Goal: Task Accomplishment & Management: Use online tool/utility

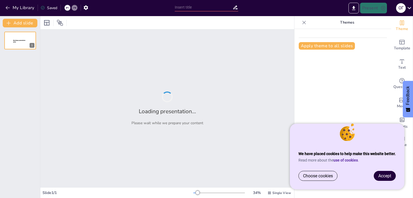
type input "Основи безпеки життєдіяльності для учнів 7 класу: Вступний інструктаж 2025/2026"
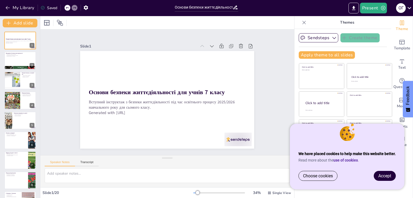
checkbox input "true"
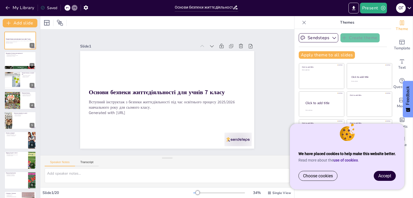
checkbox input "true"
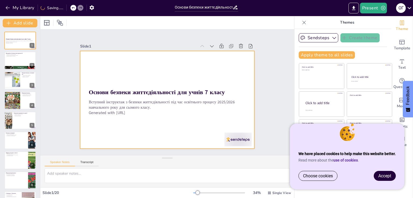
checkbox input "true"
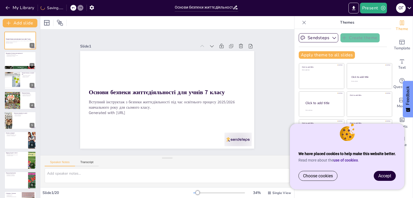
checkbox input "true"
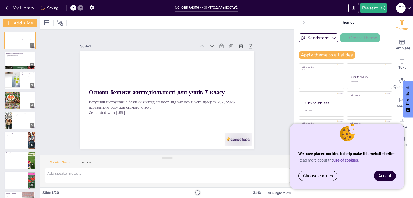
checkbox input "true"
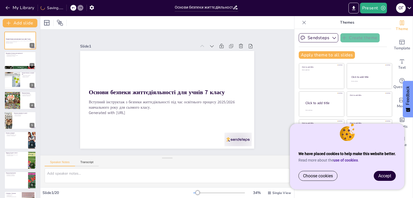
checkbox input "true"
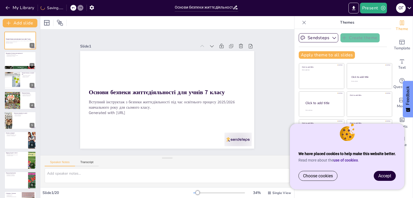
checkbox input "true"
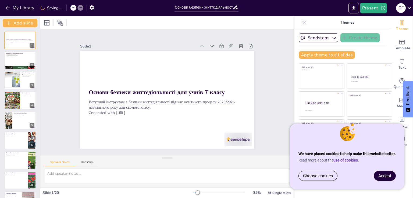
checkbox input "true"
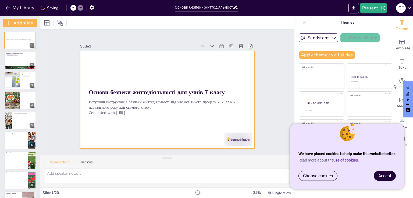
checkbox input "true"
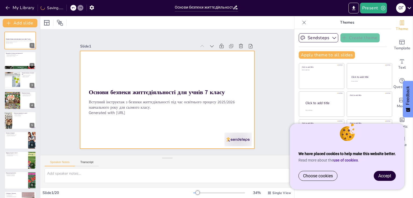
checkbox input "true"
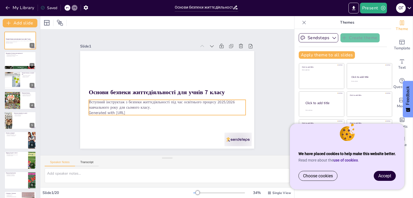
checkbox input "true"
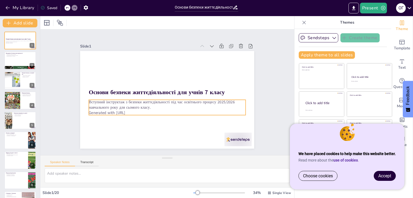
checkbox input "true"
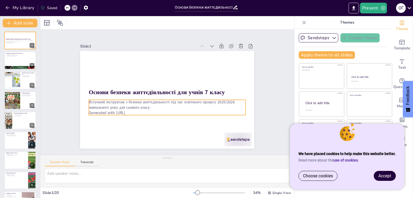
checkbox input "true"
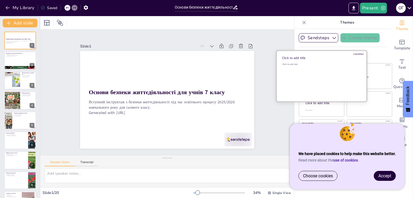
checkbox input "true"
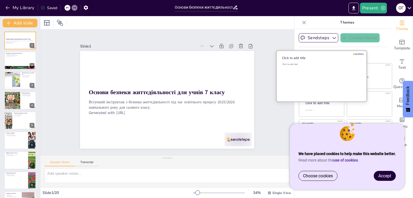
checkbox input "true"
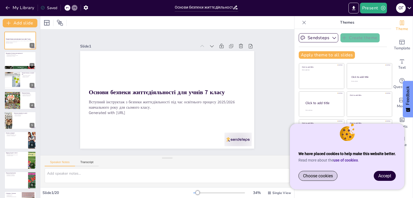
click at [319, 179] on link "Choose cookies" at bounding box center [318, 176] width 38 height 9
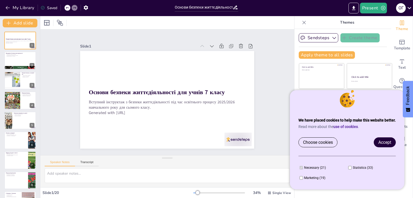
click at [387, 143] on span "Accept" at bounding box center [384, 142] width 13 height 5
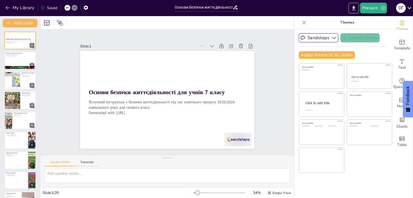
checkbox input "true"
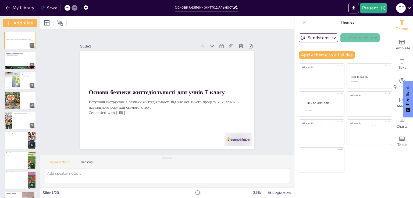
checkbox input "true"
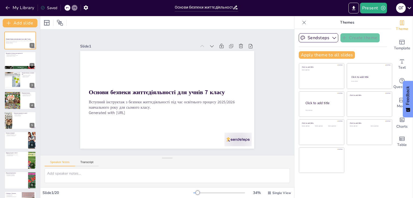
checkbox input "true"
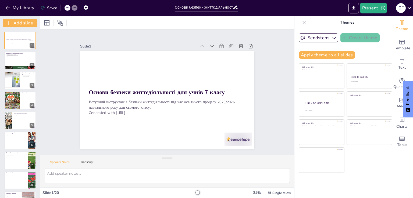
checkbox input "true"
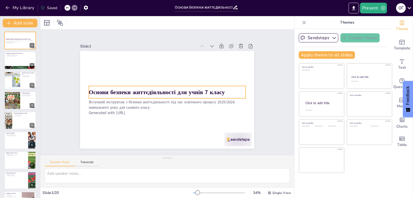
checkbox input "true"
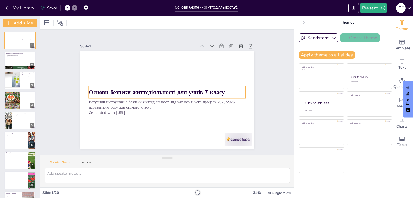
checkbox input "true"
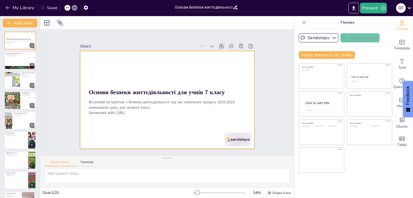
checkbox input "true"
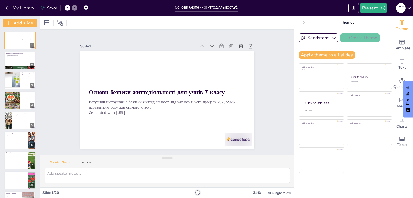
checkbox input "true"
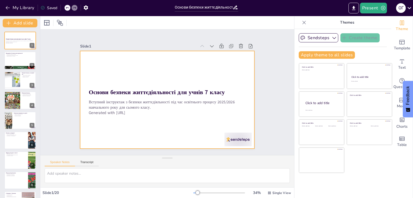
checkbox input "true"
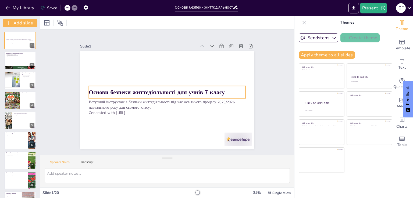
checkbox input "true"
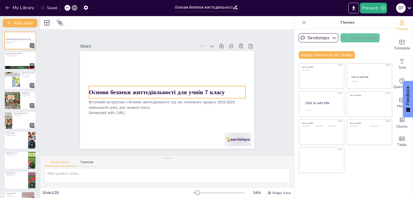
checkbox input "true"
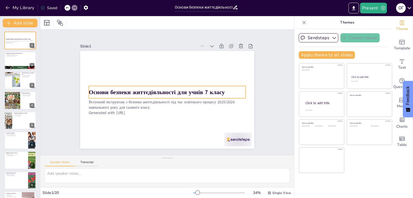
checkbox input "true"
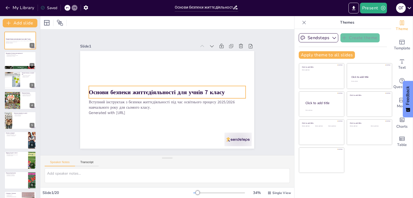
checkbox input "true"
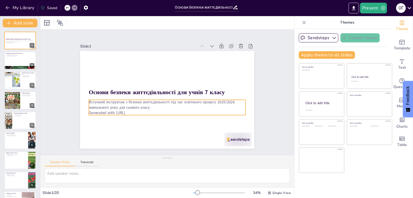
checkbox input "true"
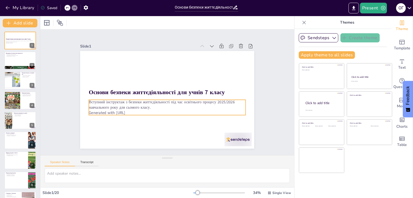
checkbox input "true"
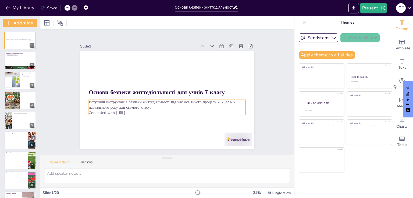
checkbox input "true"
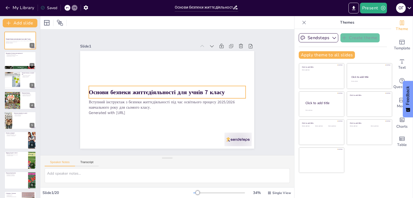
checkbox input "true"
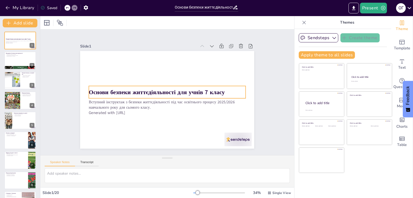
checkbox input "true"
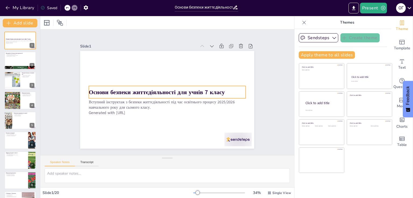
checkbox input "true"
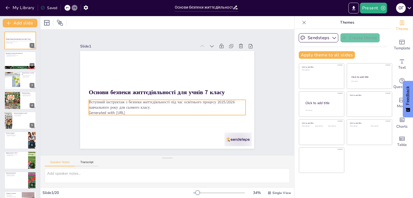
checkbox input "true"
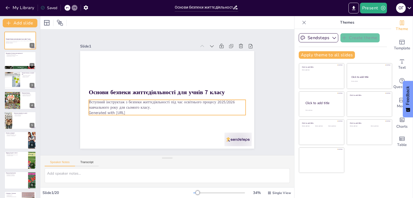
checkbox input "true"
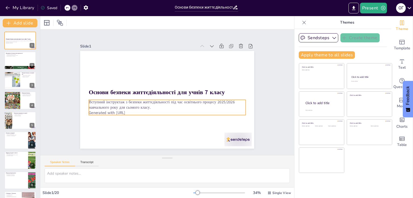
checkbox input "true"
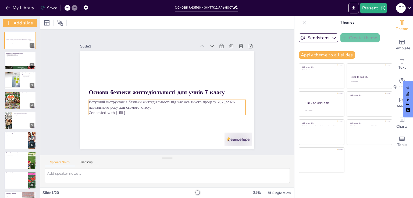
checkbox input "true"
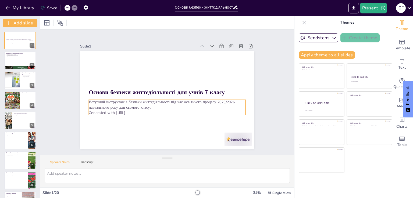
checkbox input "true"
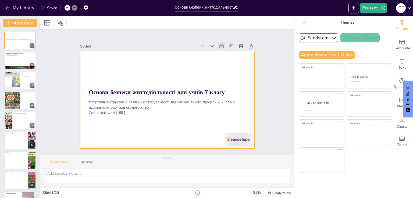
checkbox input "true"
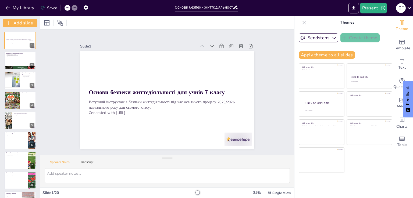
click at [242, 89] on icon at bounding box center [246, 93] width 8 height 8
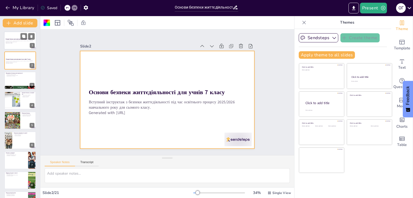
click at [20, 46] on div at bounding box center [20, 40] width 32 height 18
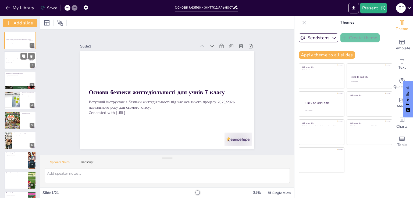
click at [22, 60] on p "Вступний інструктаж з безпеки життєдіяльності під час освітнього процесу 2025/2…" at bounding box center [20, 61] width 29 height 2
click at [30, 57] on icon at bounding box center [32, 57] width 4 height 4
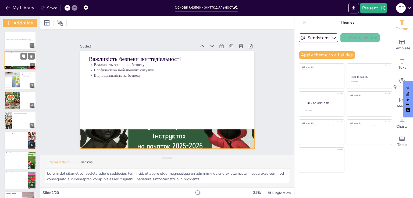
click at [23, 66] on div at bounding box center [20, 67] width 32 height 17
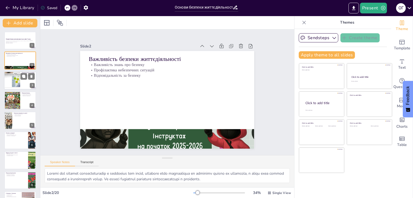
click at [24, 84] on div at bounding box center [20, 81] width 32 height 18
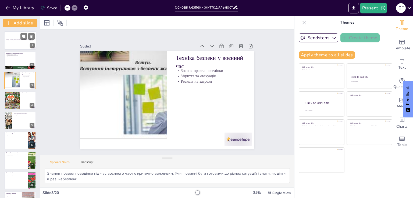
click at [16, 41] on p "Вступний інструктаж з безпеки життєдіяльності під час освітнього процесу 2025/2…" at bounding box center [20, 42] width 29 height 2
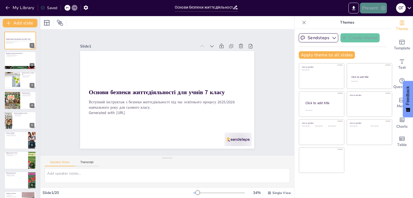
click at [369, 9] on button "Present" at bounding box center [373, 8] width 27 height 11
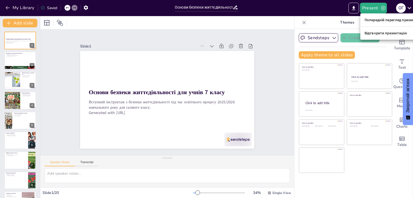
click at [374, 33] on font "Відтворити презентацію" at bounding box center [386, 33] width 42 height 4
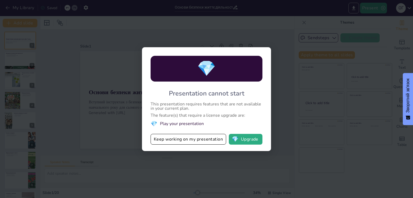
click at [164, 154] on div "💎 Presentation cannot start This presentation requires features that are not av…" at bounding box center [206, 99] width 413 height 198
click at [189, 124] on li "💎 Play your presentation" at bounding box center [207, 123] width 112 height 7
click at [188, 139] on button "Keep working on my presentation" at bounding box center [189, 139] width 76 height 11
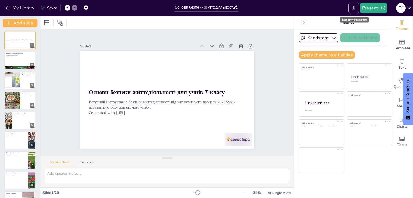
click at [352, 9] on icon "Export to PowerPoint" at bounding box center [354, 8] width 6 height 6
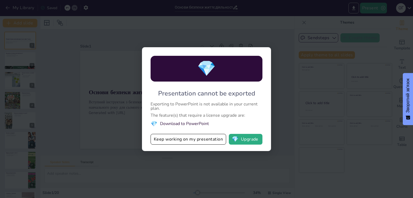
click at [304, 133] on div "💎 Presentation cannot be exported Exporting to PowerPoint is not available in y…" at bounding box center [206, 99] width 413 height 198
click at [253, 156] on div "💎 Presentation cannot be exported Exporting to PowerPoint is not available in y…" at bounding box center [206, 99] width 413 height 198
click at [195, 137] on button "Keep working on my presentation" at bounding box center [189, 139] width 76 height 11
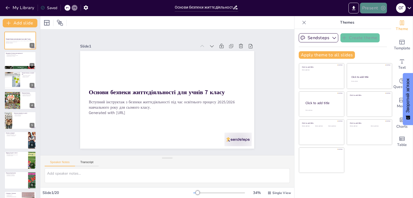
click at [375, 11] on button "Present" at bounding box center [373, 8] width 27 height 11
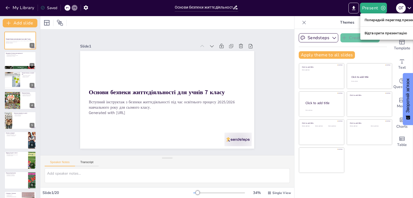
click at [386, 20] on font "Попередній перегляд презентації" at bounding box center [394, 20] width 58 height 4
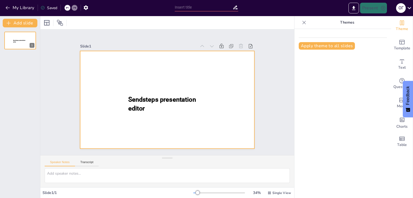
type input "Основи безпеки життєдіяльності для учнів 7 класу: Вступний інструктаж 2025/2026"
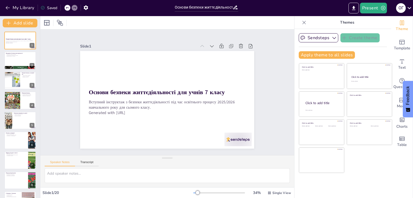
checkbox input "true"
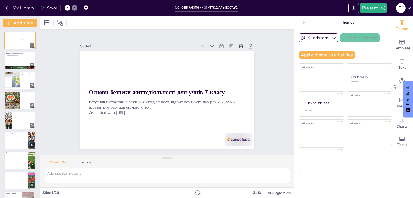
checkbox input "true"
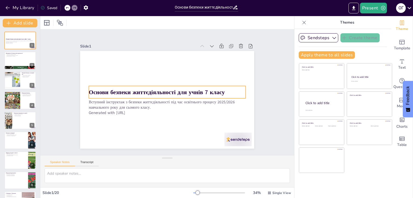
checkbox input "true"
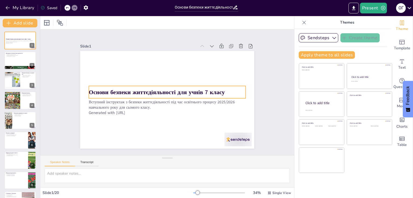
checkbox input "true"
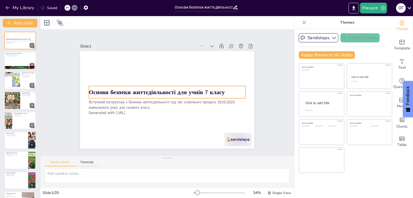
checkbox input "true"
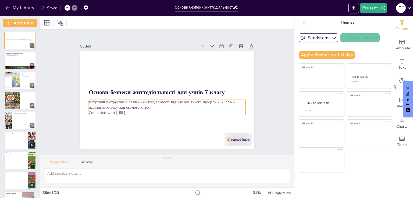
checkbox input "true"
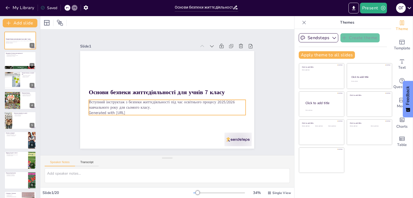
checkbox input "true"
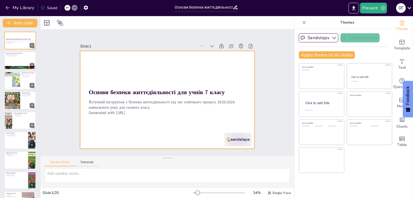
checkbox input "true"
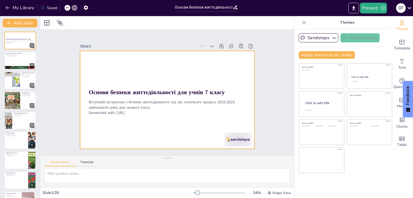
checkbox input "true"
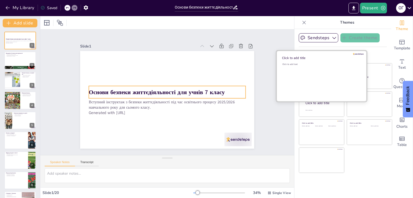
checkbox input "true"
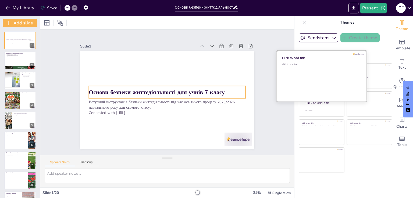
checkbox input "true"
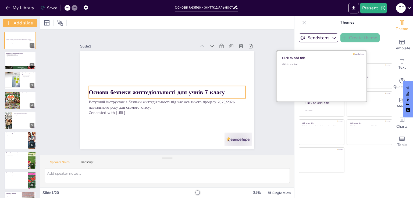
checkbox input "true"
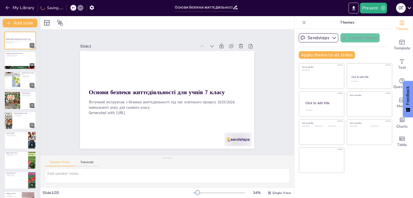
checkbox input "true"
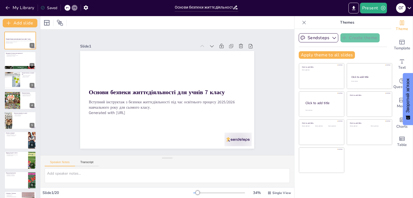
checkbox input "true"
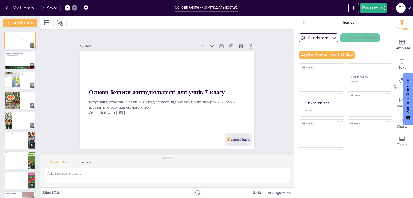
checkbox input "true"
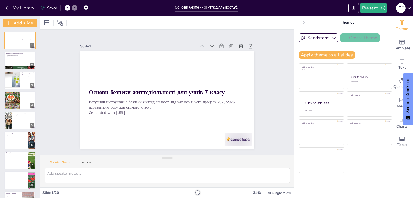
checkbox input "true"
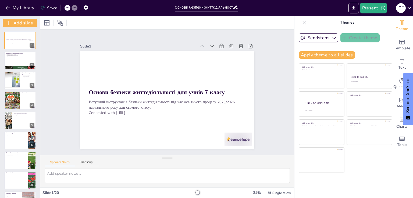
checkbox input "true"
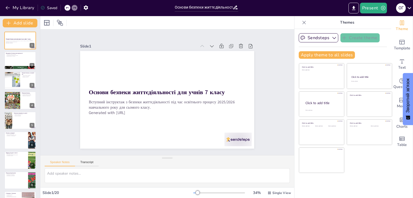
checkbox input "true"
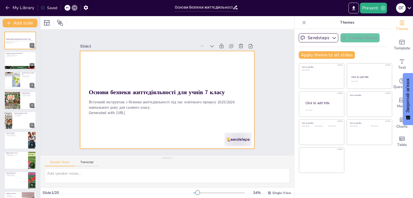
checkbox input "true"
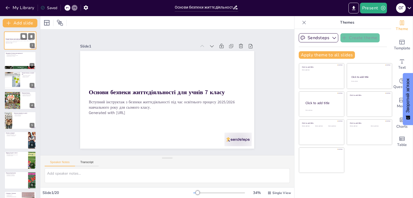
checkbox input "true"
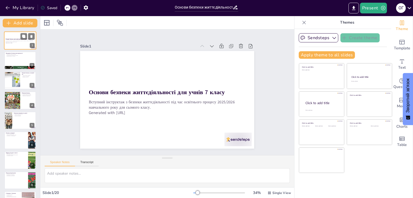
checkbox input "true"
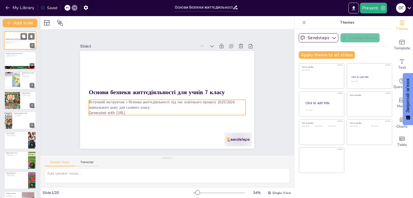
checkbox input "true"
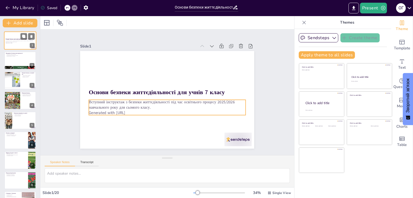
checkbox input "true"
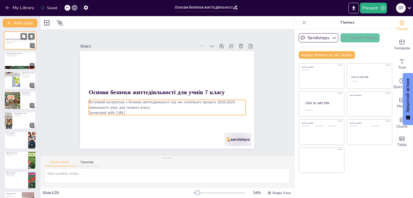
checkbox input "true"
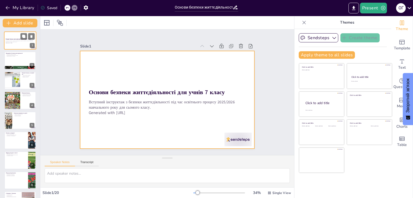
click at [13, 45] on div at bounding box center [20, 40] width 32 height 18
checkbox input "true"
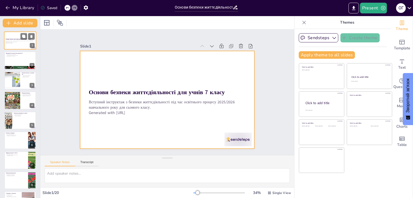
checkbox input "true"
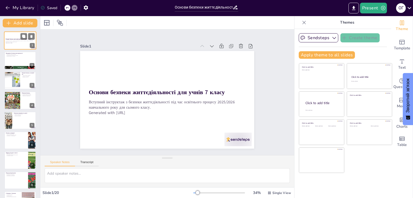
click at [13, 45] on div at bounding box center [20, 40] width 32 height 18
checkbox input "true"
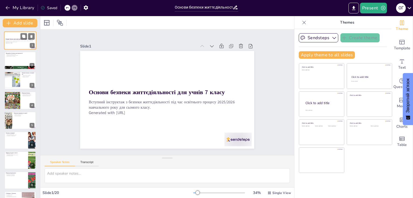
checkbox input "true"
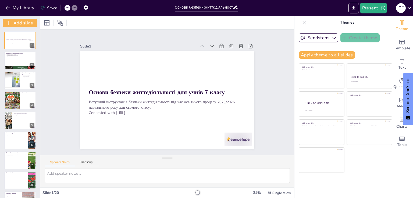
checkbox input "true"
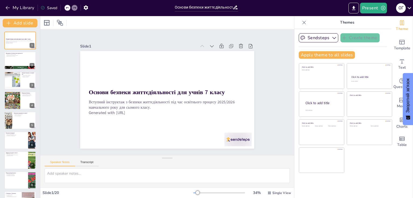
checkbox input "true"
click at [371, 9] on button "Present" at bounding box center [373, 8] width 27 height 11
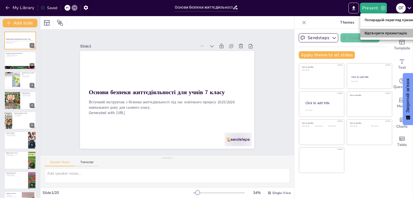
click at [372, 34] on font "Відтворити презентацію" at bounding box center [386, 33] width 42 height 4
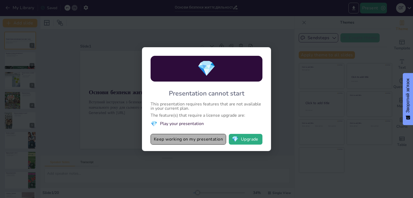
drag, startPoint x: 186, startPoint y: 140, endPoint x: 193, endPoint y: 136, distance: 7.5
click at [186, 140] on button "Keep working on my presentation" at bounding box center [189, 139] width 76 height 11
checkbox input "true"
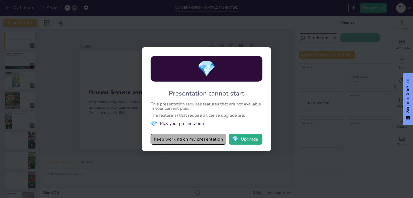
checkbox input "true"
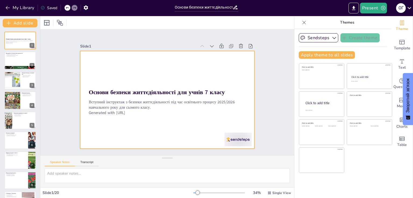
checkbox input "true"
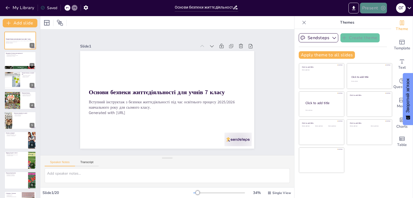
click at [377, 10] on button "Present" at bounding box center [373, 8] width 27 height 11
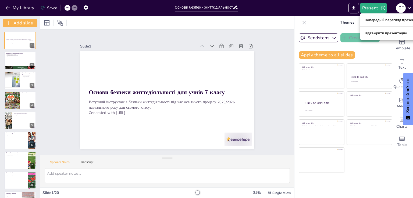
click at [382, 21] on font "Попередній перегляд презентації" at bounding box center [394, 20] width 58 height 4
